Goal: Task Accomplishment & Management: Use online tool/utility

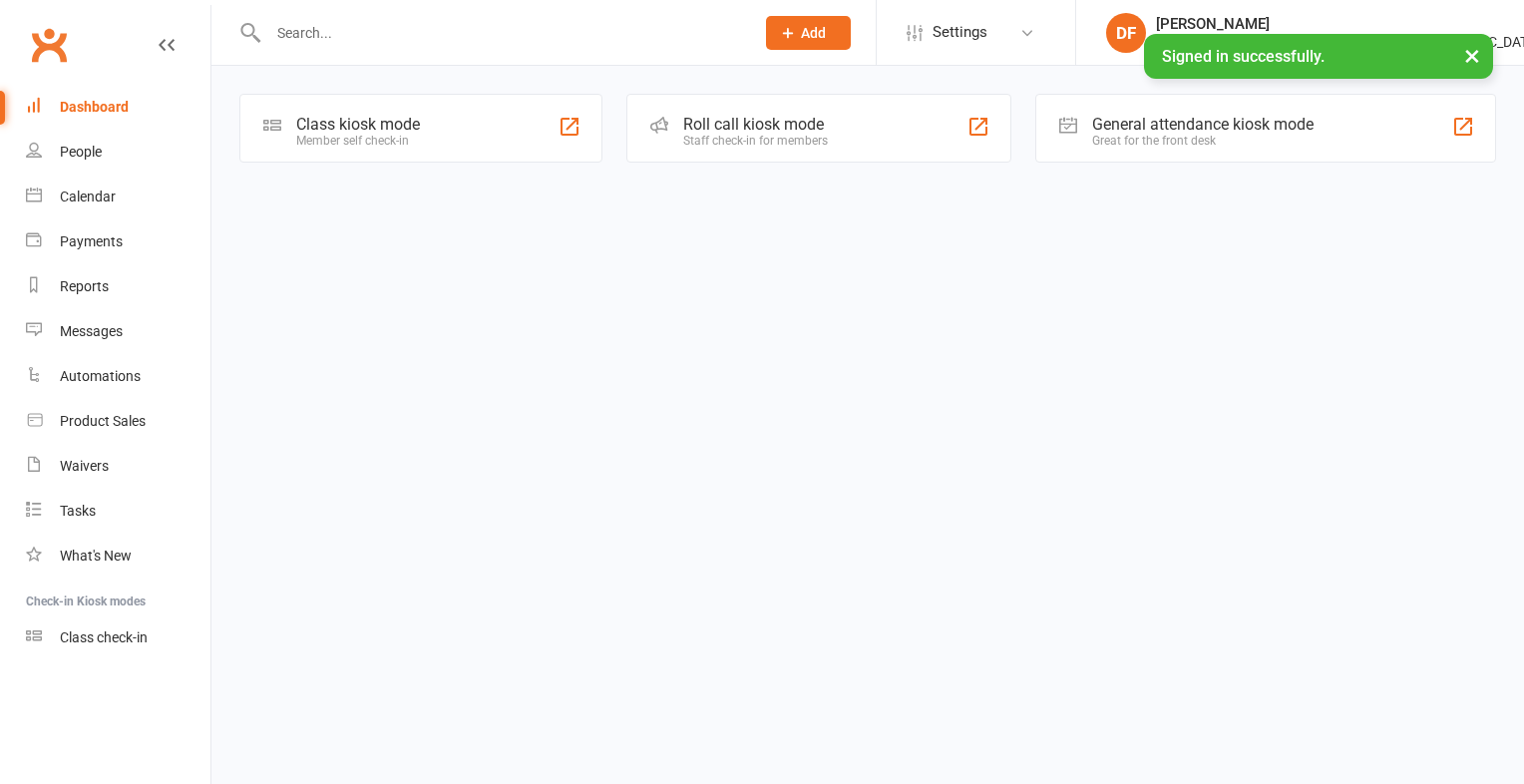
click at [383, 126] on div "Class kiosk mode" at bounding box center [358, 124] width 124 height 19
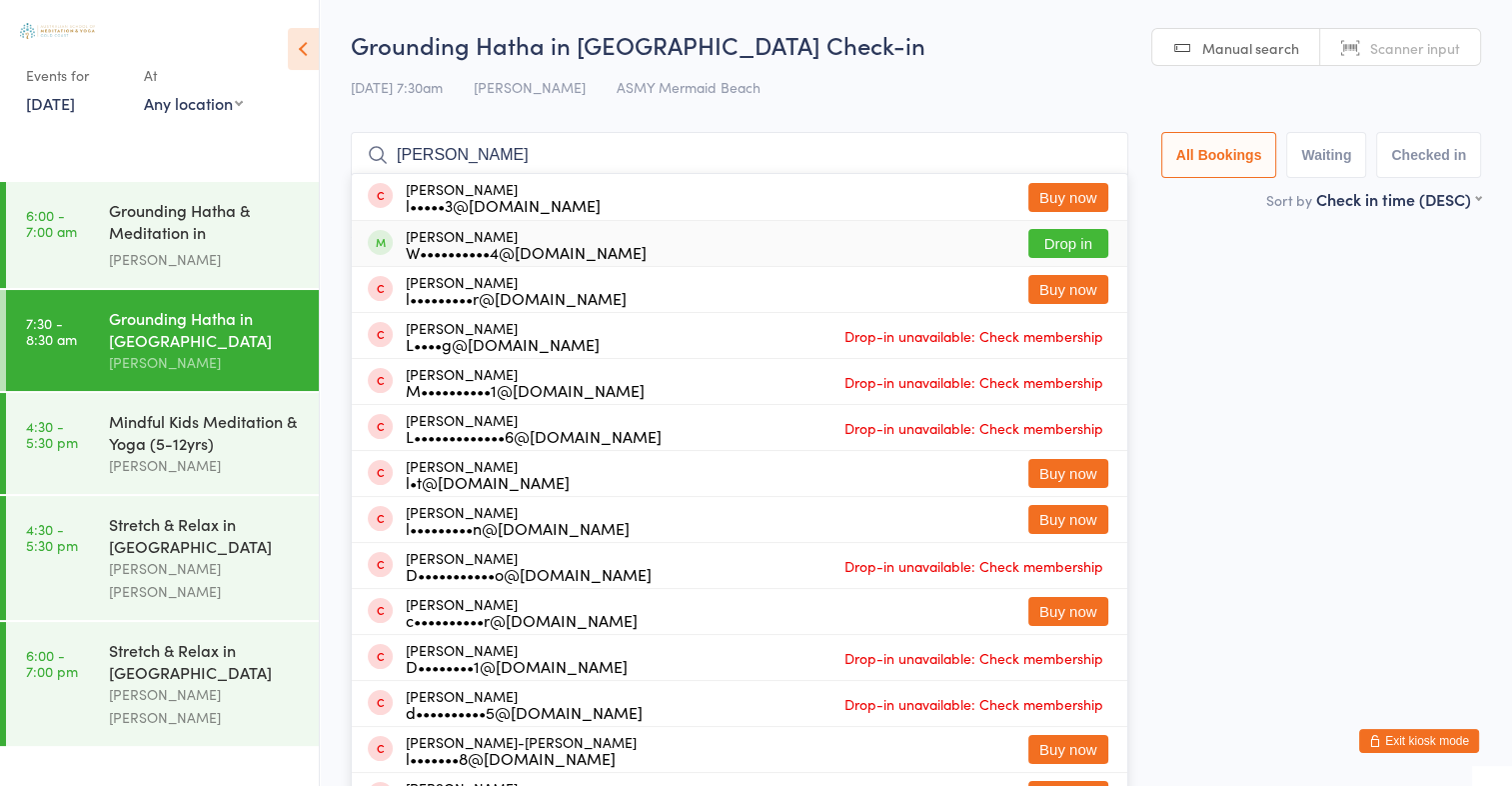
type input "[PERSON_NAME]"
click at [1087, 240] on button "Drop in" at bounding box center [1069, 243] width 80 height 29
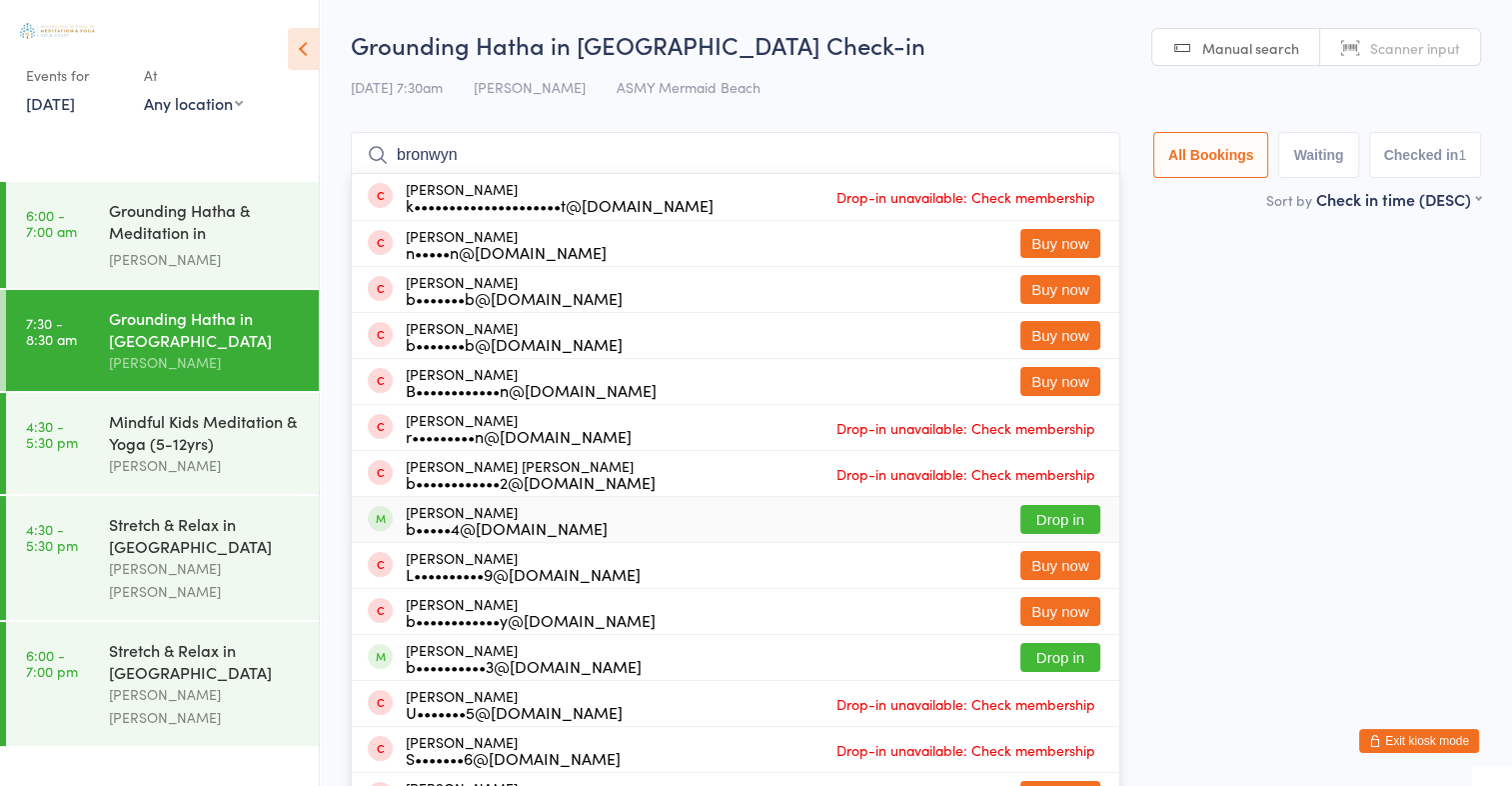
type input "bronwyn"
click at [1053, 512] on button "Drop in" at bounding box center [1061, 519] width 80 height 29
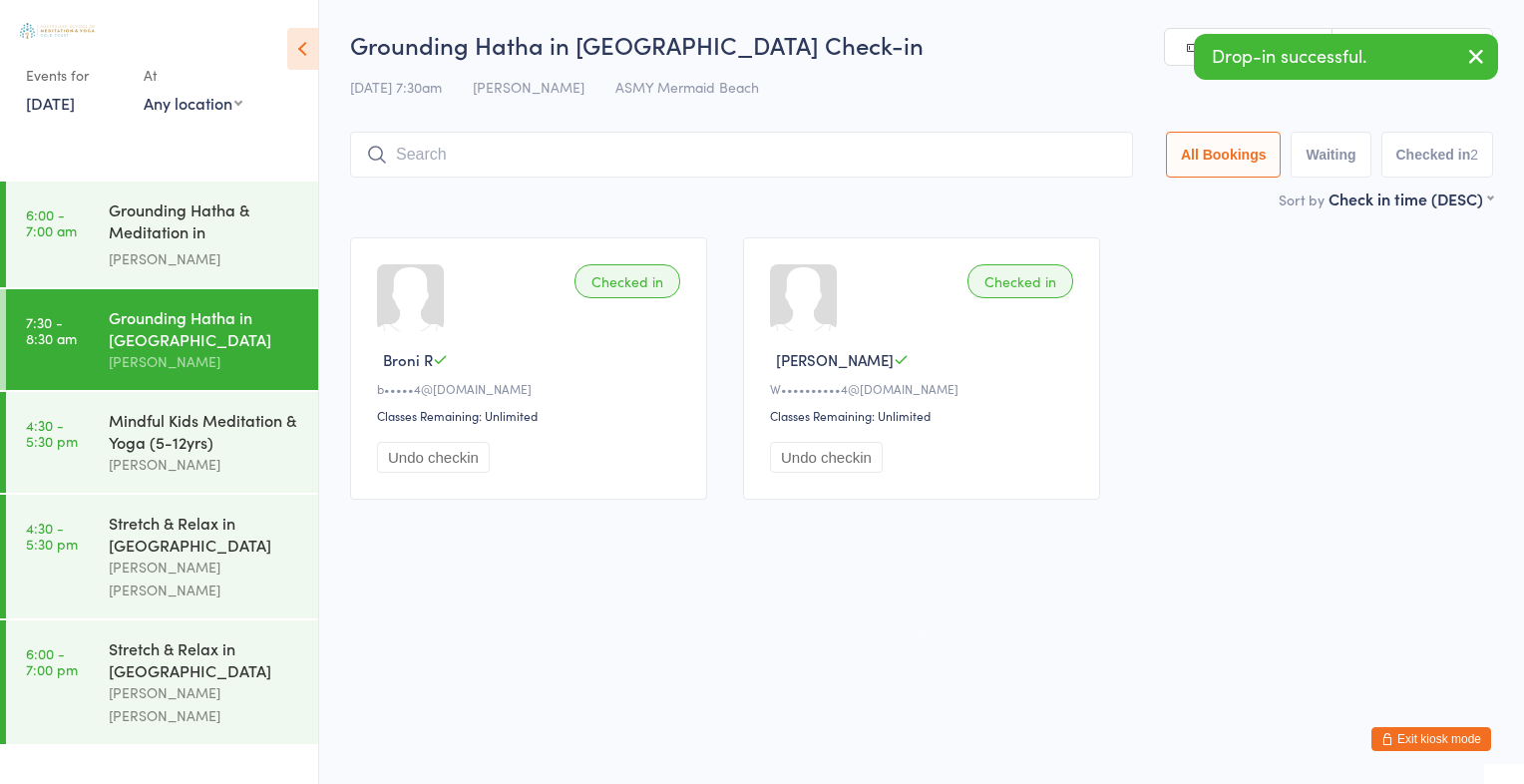
click at [1479, 58] on icon "button" at bounding box center [1476, 56] width 24 height 25
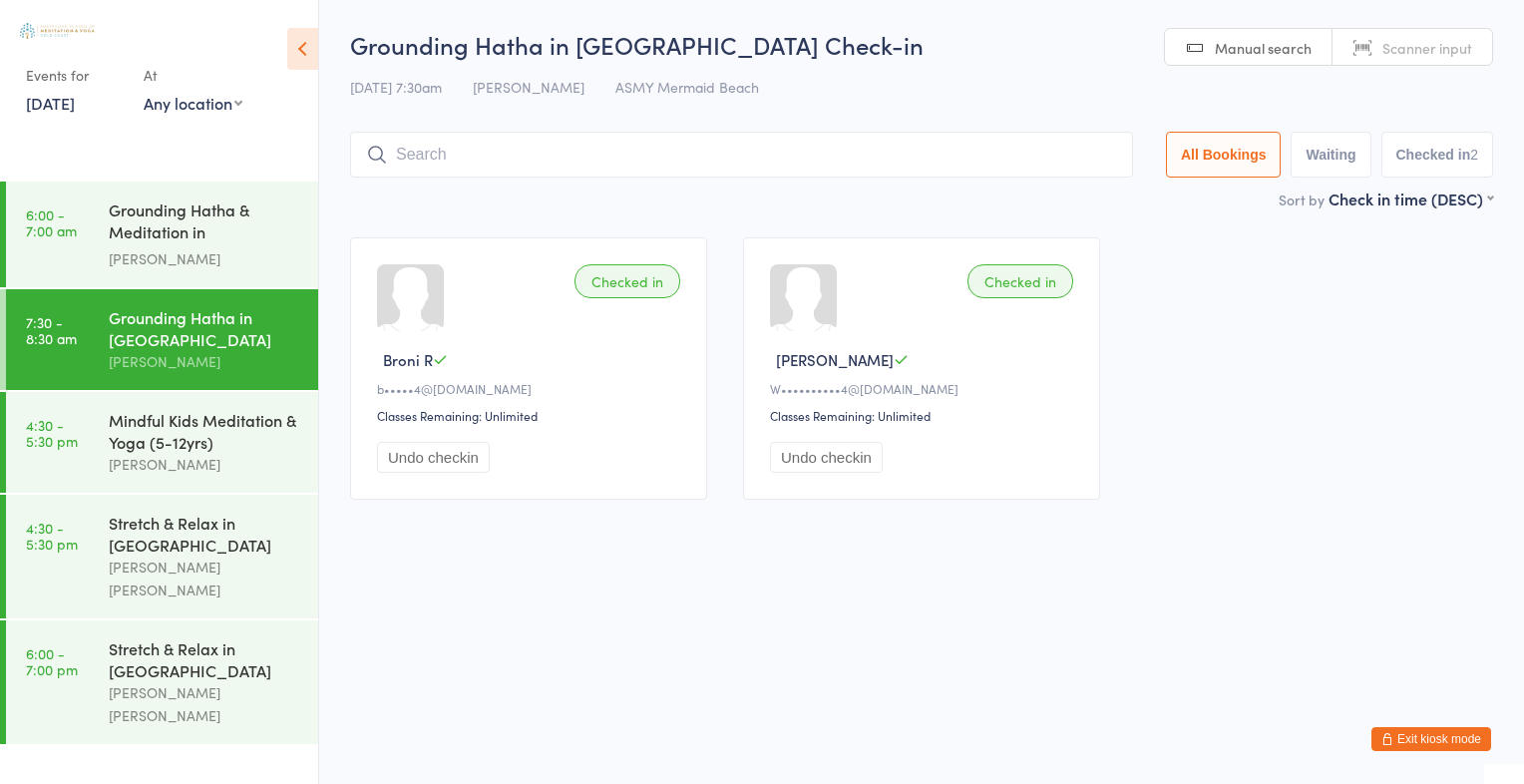
click at [1450, 46] on span "Scanner input" at bounding box center [1427, 48] width 90 height 20
click at [1286, 51] on span "Manual search" at bounding box center [1263, 48] width 97 height 20
click at [1413, 50] on span "Scanner input" at bounding box center [1427, 48] width 90 height 20
type input "2191"
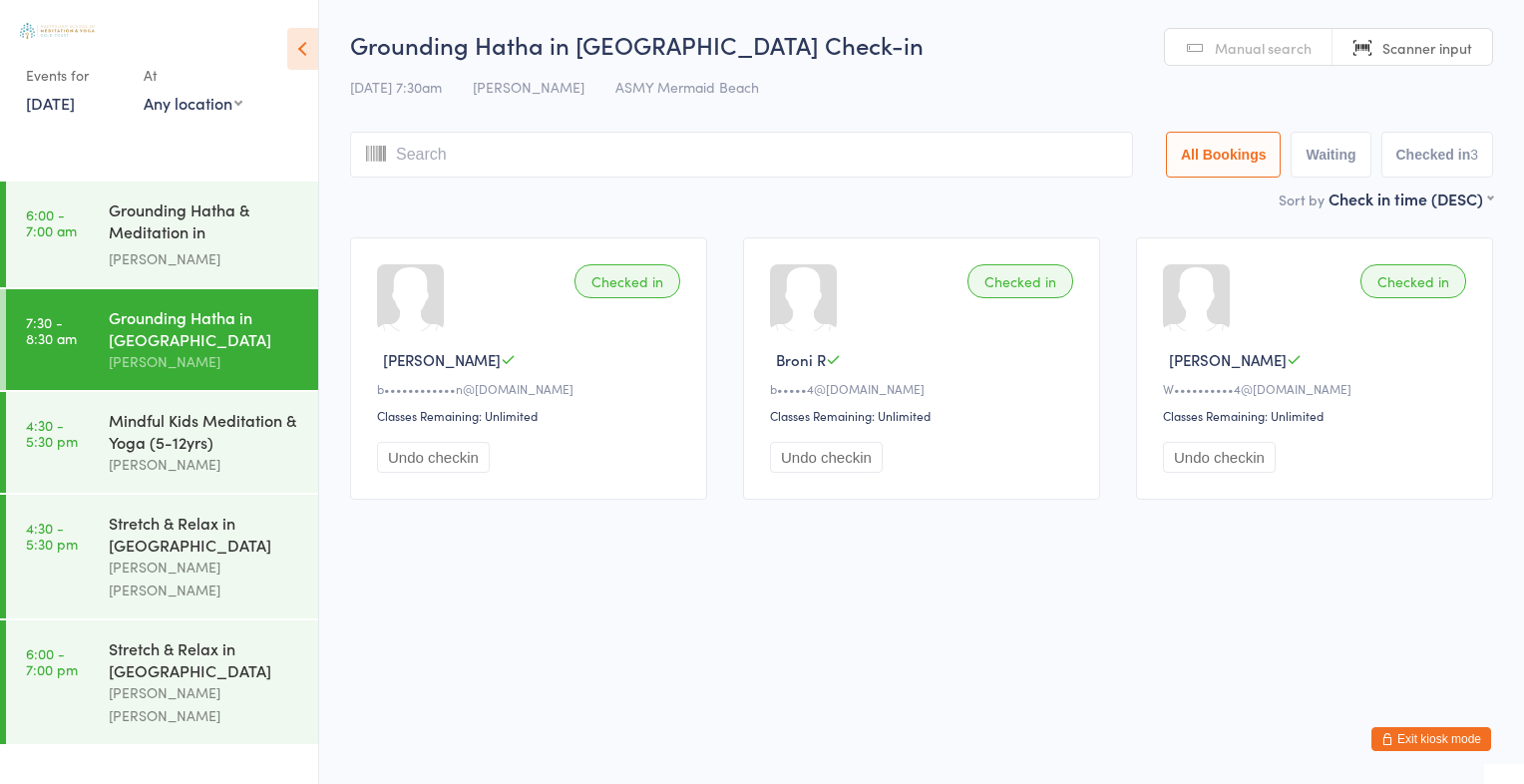
click at [1415, 55] on span "Scanner input" at bounding box center [1427, 48] width 90 height 20
click at [1291, 51] on span "Manual search" at bounding box center [1263, 48] width 97 height 20
type input "[PERSON_NAME]"
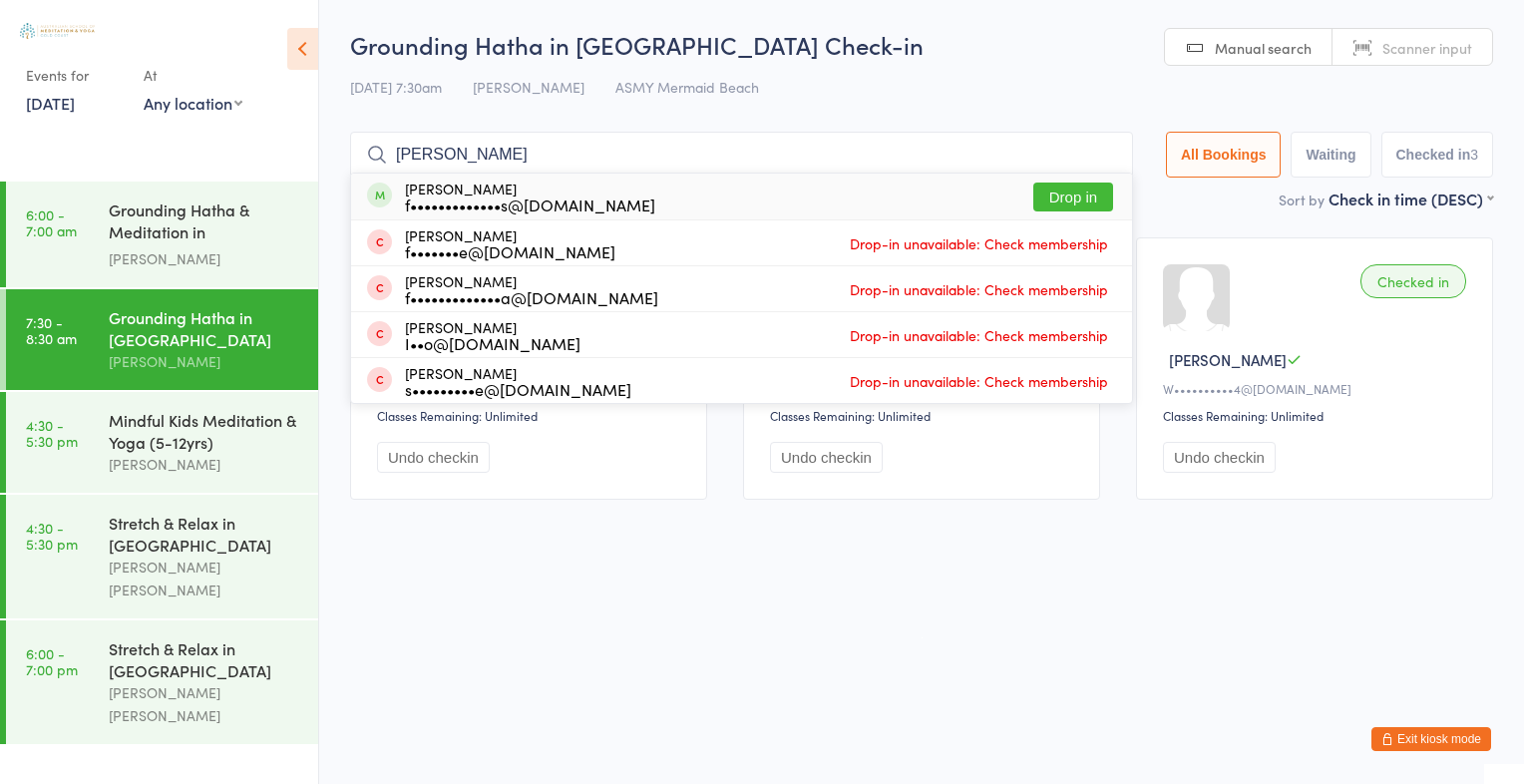
click at [1101, 156] on input "flavio" at bounding box center [742, 155] width 783 height 46
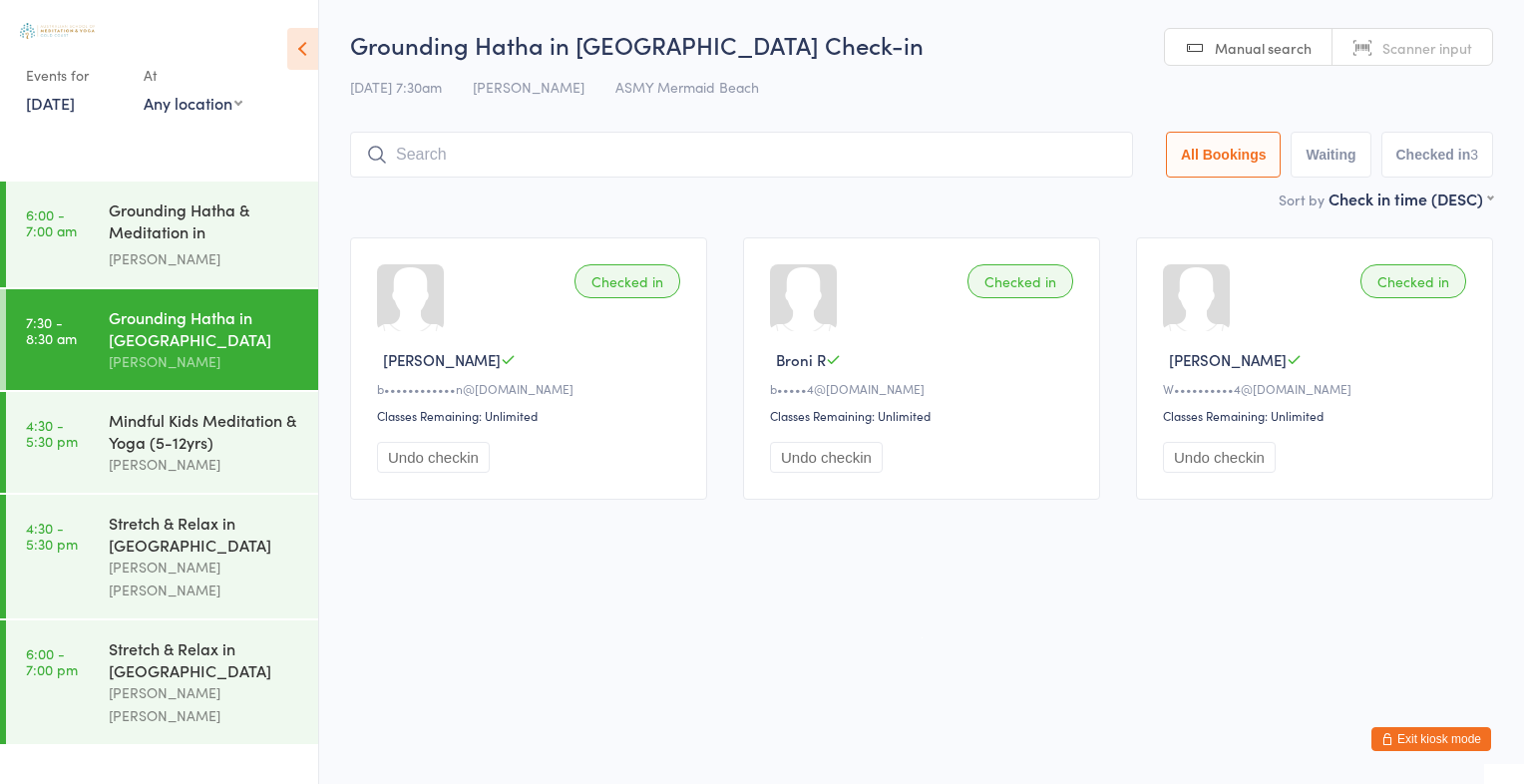
click at [1420, 42] on span "Scanner input" at bounding box center [1427, 48] width 90 height 20
type input "2557"
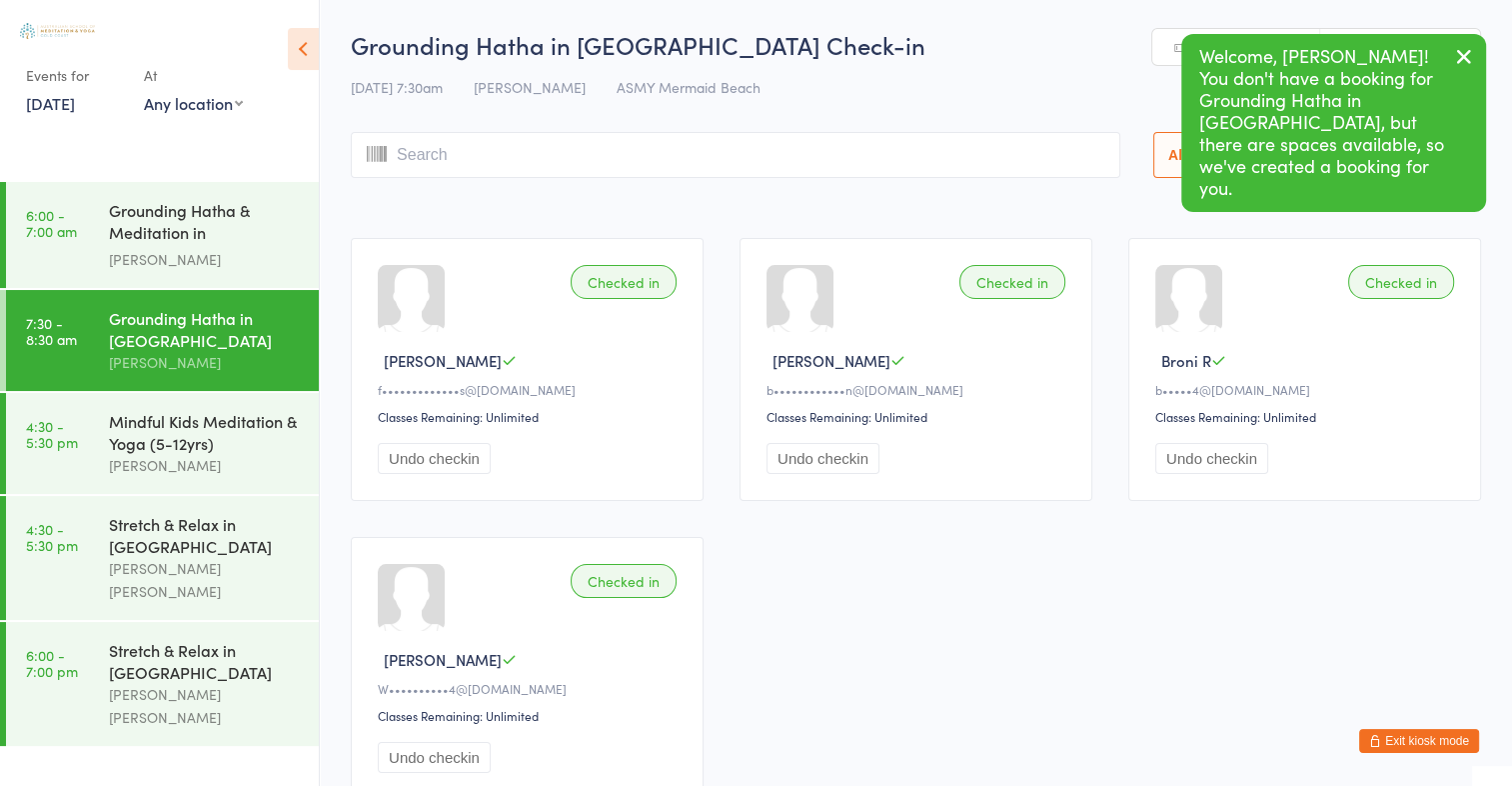
click at [1465, 47] on icon "button" at bounding box center [1464, 56] width 24 height 25
